Goal: Task Accomplishment & Management: Use online tool/utility

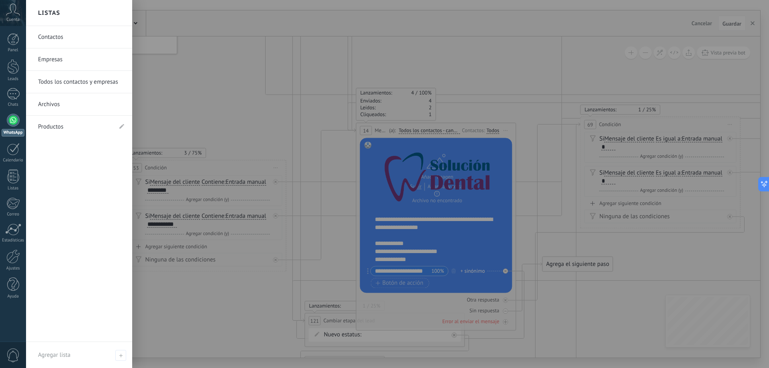
click at [16, 125] on div at bounding box center [13, 120] width 13 height 13
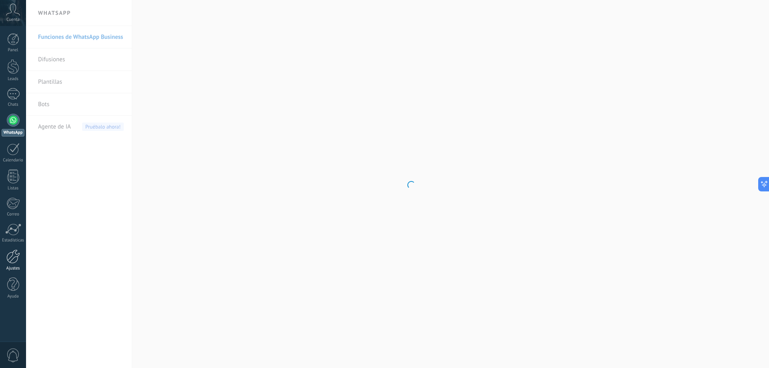
click at [13, 258] on div at bounding box center [13, 256] width 14 height 14
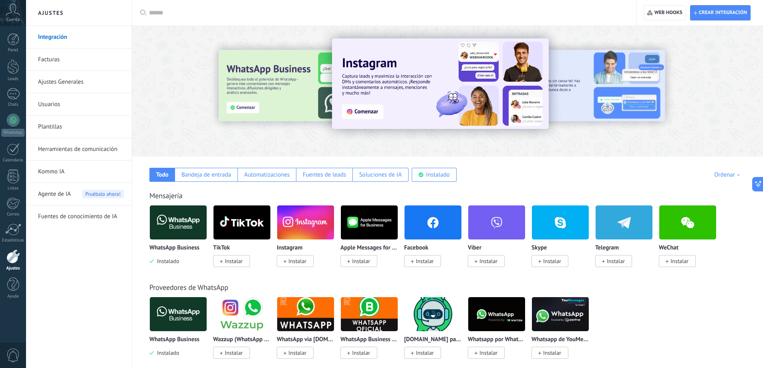
click at [190, 227] on img at bounding box center [178, 222] width 57 height 39
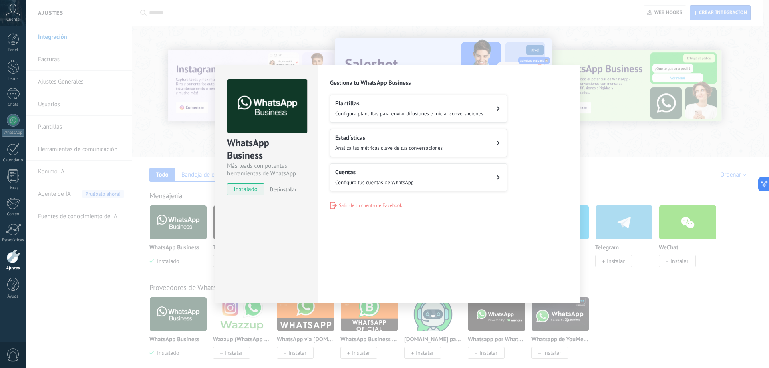
click at [385, 163] on button "Cuentas Configura tus cuentas de WhatsApp" at bounding box center [418, 177] width 177 height 28
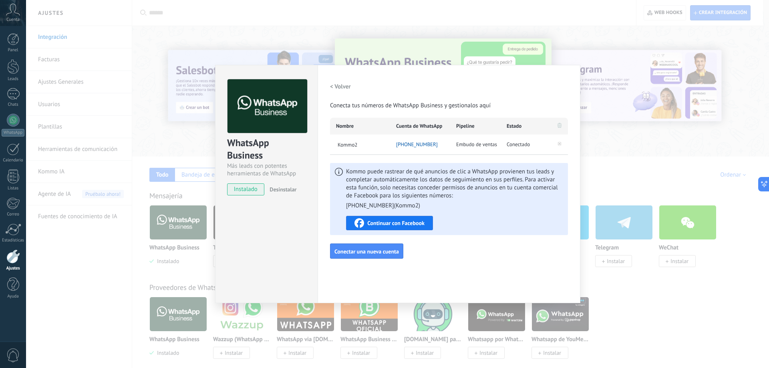
click at [558, 144] on icon at bounding box center [559, 143] width 5 height 5
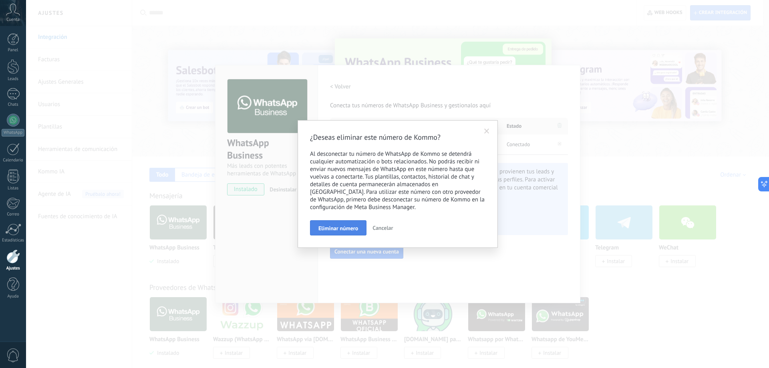
click at [339, 226] on span "Eliminar número" at bounding box center [338, 228] width 40 height 6
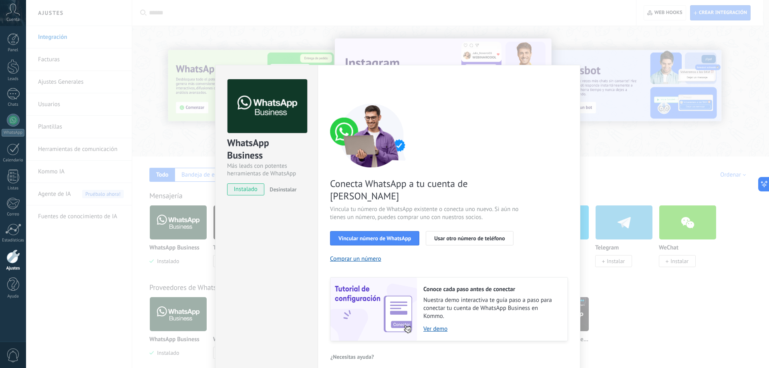
click at [125, 204] on div "WhatsApp Business Más leads con potentes herramientas de WhatsApp instalado Des…" at bounding box center [397, 184] width 743 height 368
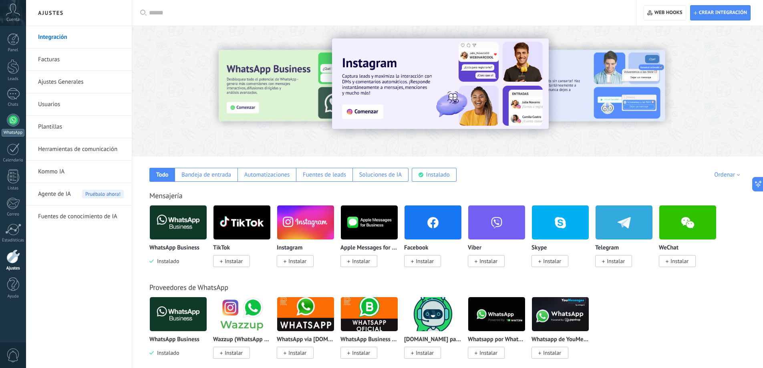
click at [8, 127] on link "WhatsApp" at bounding box center [13, 125] width 26 height 23
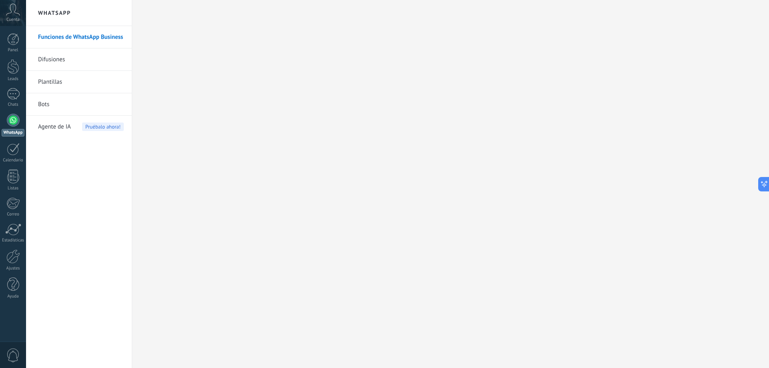
click at [44, 104] on link "Bots" at bounding box center [81, 104] width 86 height 22
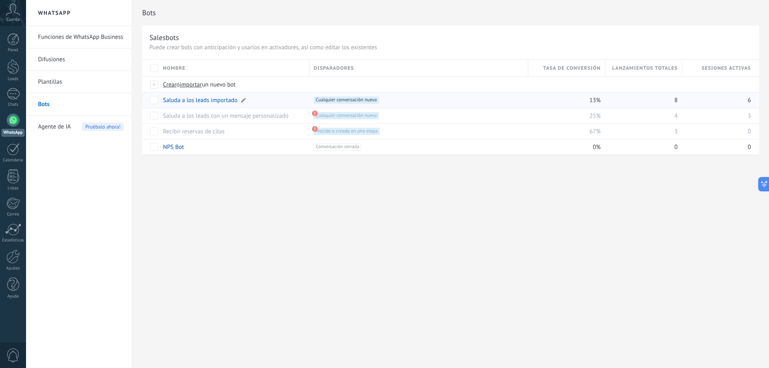
click at [173, 101] on link "Saluda a los leads importado" at bounding box center [200, 100] width 74 height 8
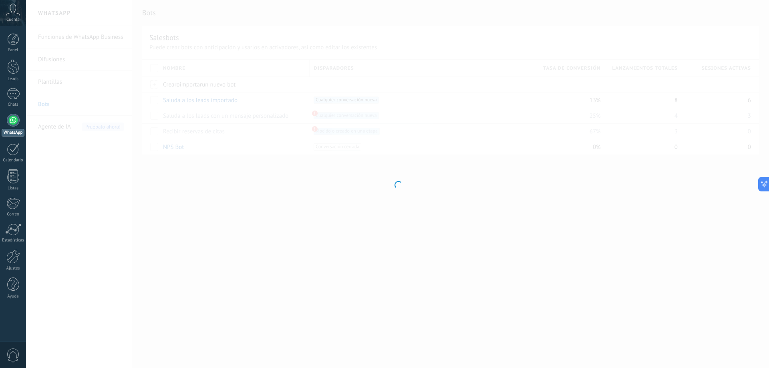
type input "**********"
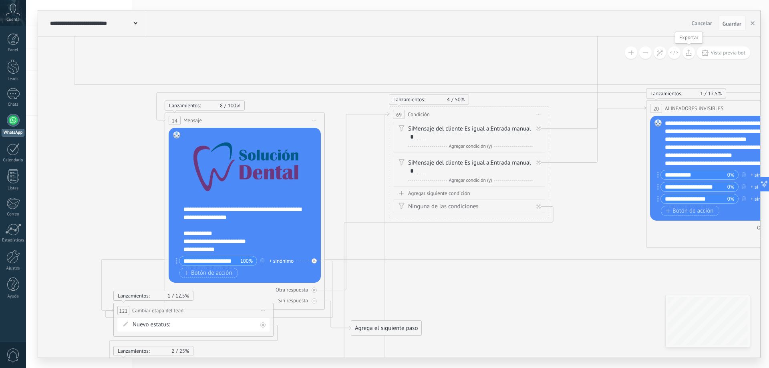
click at [690, 54] on icon at bounding box center [688, 52] width 6 height 6
drag, startPoint x: 12, startPoint y: 253, endPoint x: 360, endPoint y: 95, distance: 381.8
click at [12, 253] on div at bounding box center [13, 256] width 14 height 14
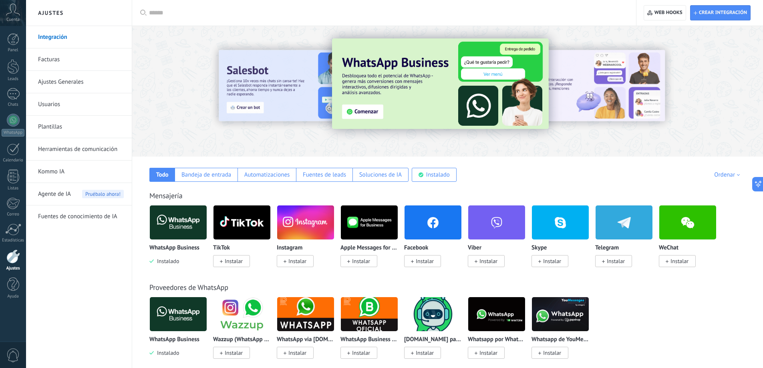
click at [188, 222] on img at bounding box center [178, 222] width 57 height 39
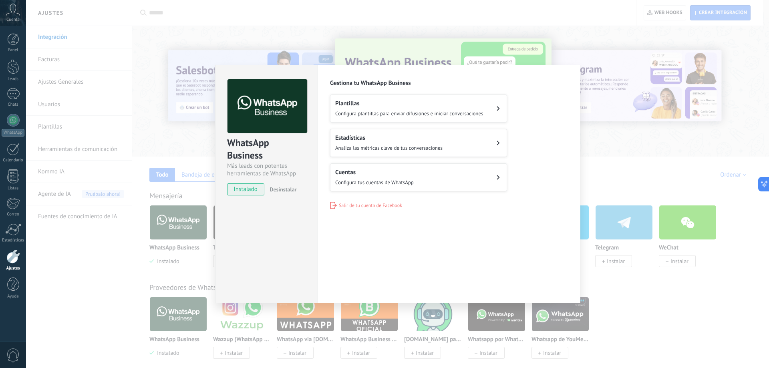
click at [369, 181] on span "Configura tus cuentas de WhatsApp" at bounding box center [374, 182] width 78 height 7
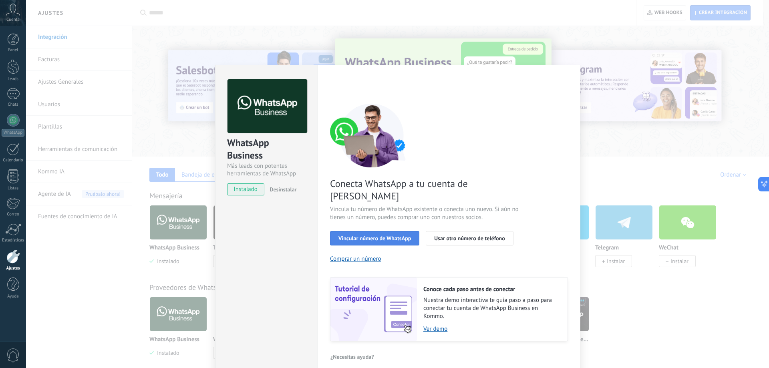
click at [376, 235] on span "Vincular número de WhatsApp" at bounding box center [374, 238] width 72 height 6
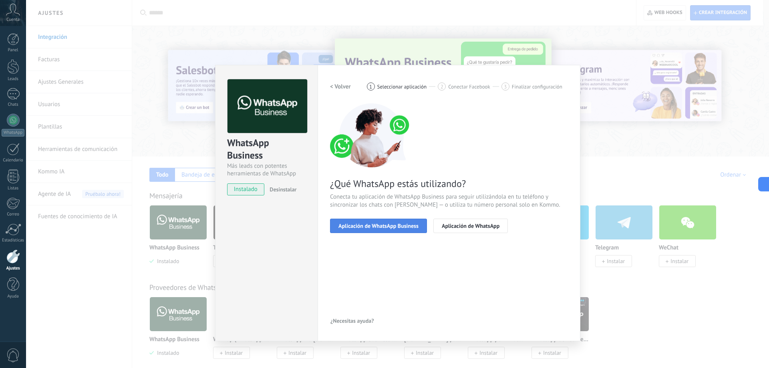
click at [376, 228] on span "Aplicación de WhatsApp Business" at bounding box center [378, 226] width 80 height 6
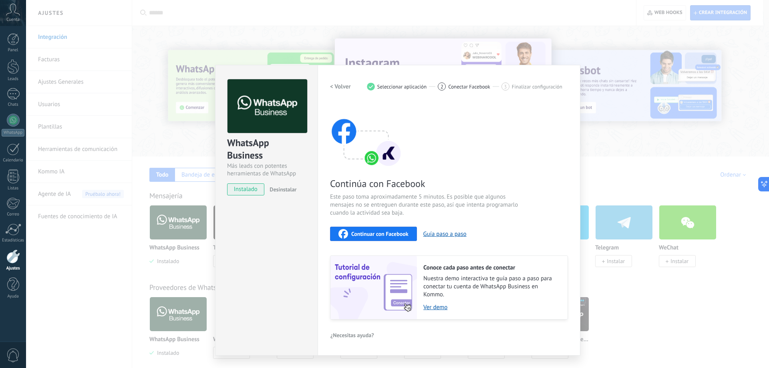
click at [378, 235] on span "Continuar con Facebook" at bounding box center [379, 234] width 57 height 6
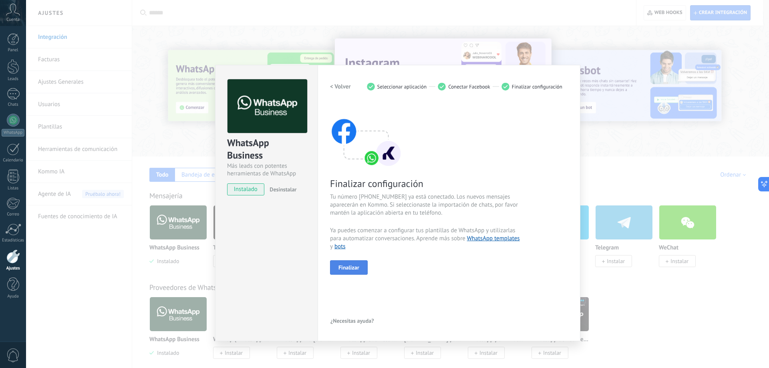
click at [348, 270] on span "Finalizar" at bounding box center [348, 268] width 21 height 6
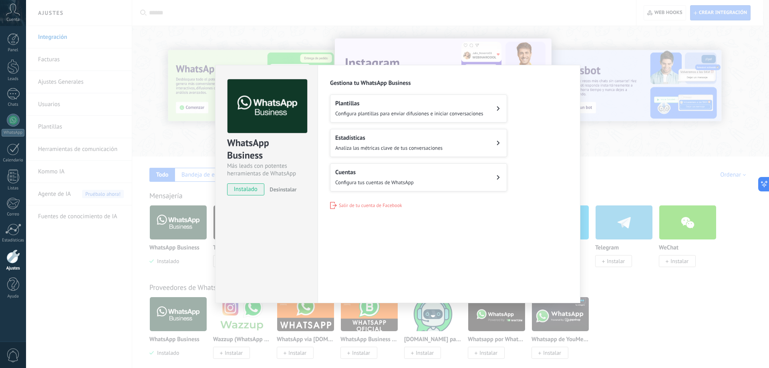
click at [92, 236] on div "WhatsApp Business Más leads con potentes herramientas de WhatsApp instalado Des…" at bounding box center [397, 184] width 743 height 368
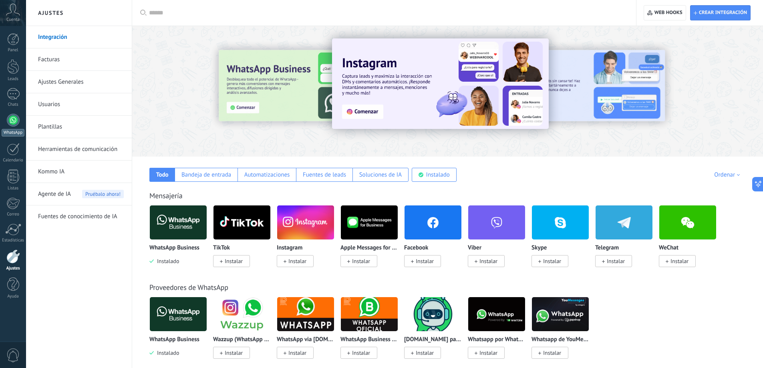
click at [3, 127] on link "WhatsApp" at bounding box center [13, 125] width 26 height 23
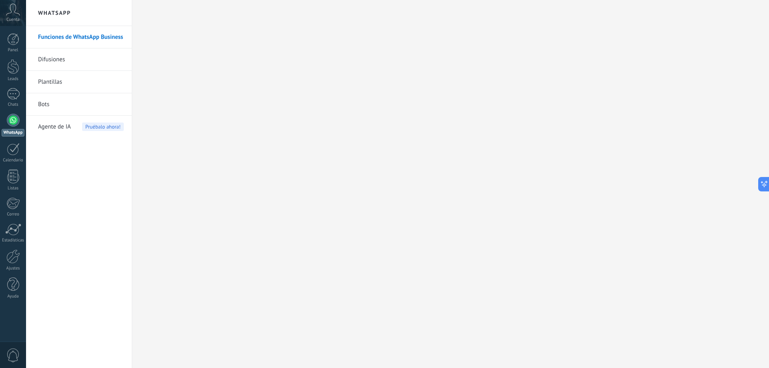
click at [40, 105] on link "Bots" at bounding box center [81, 104] width 86 height 22
